Goal: Book appointment/travel/reservation

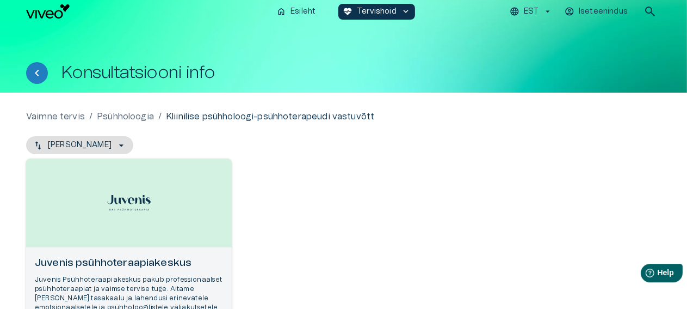
scroll to position [126, 0]
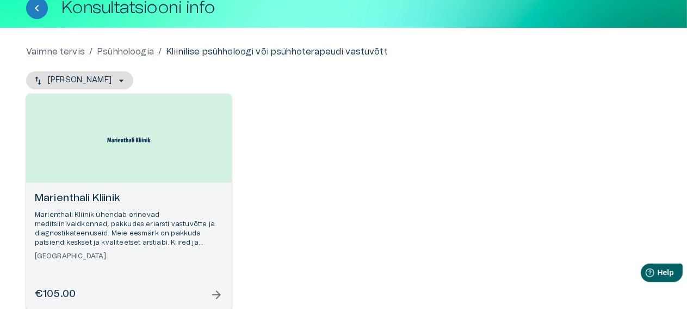
scroll to position [149, 0]
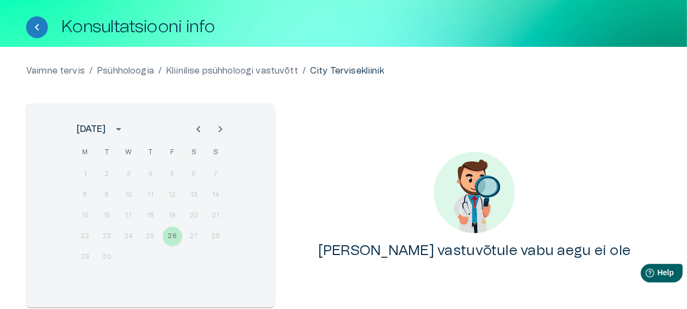
scroll to position [43, 0]
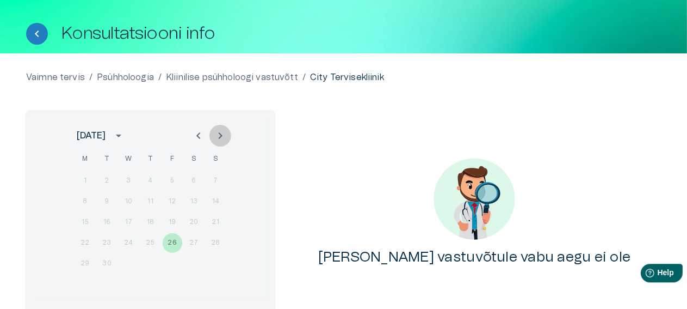
click at [217, 137] on icon "Next month" at bounding box center [220, 135] width 13 height 13
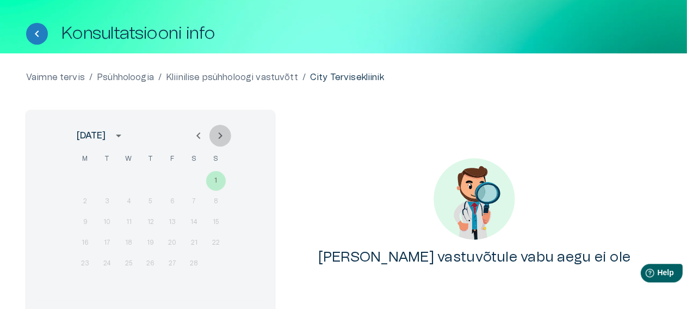
click at [217, 137] on icon "Next month" at bounding box center [220, 135] width 13 height 13
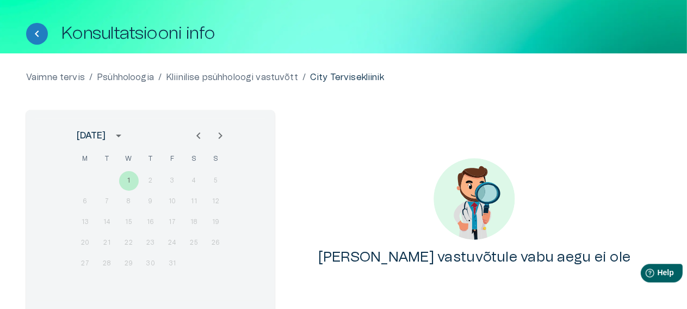
click at [577, 130] on div "[PERSON_NAME] vastuvõtule vabu aegu ei ole" at bounding box center [474, 212] width 373 height 204
